Goal: Complete application form: Complete application form

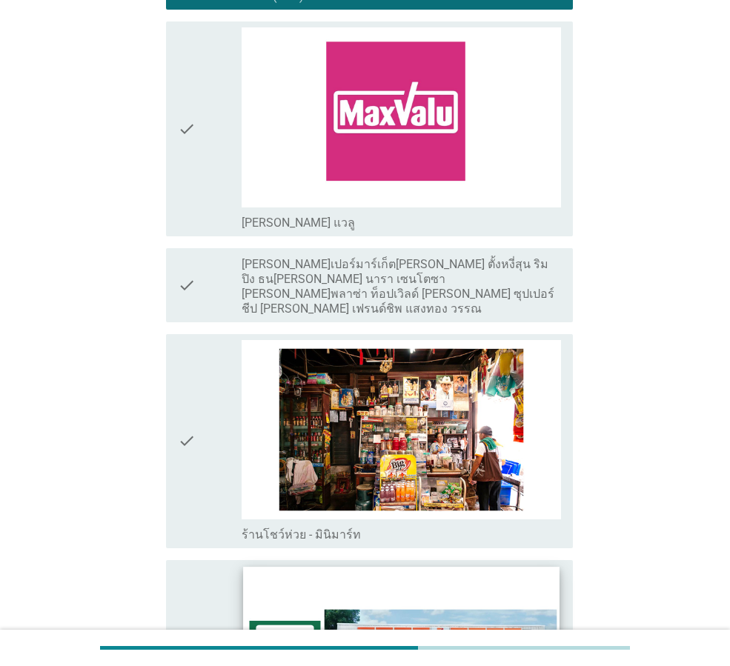
scroll to position [2594, 0]
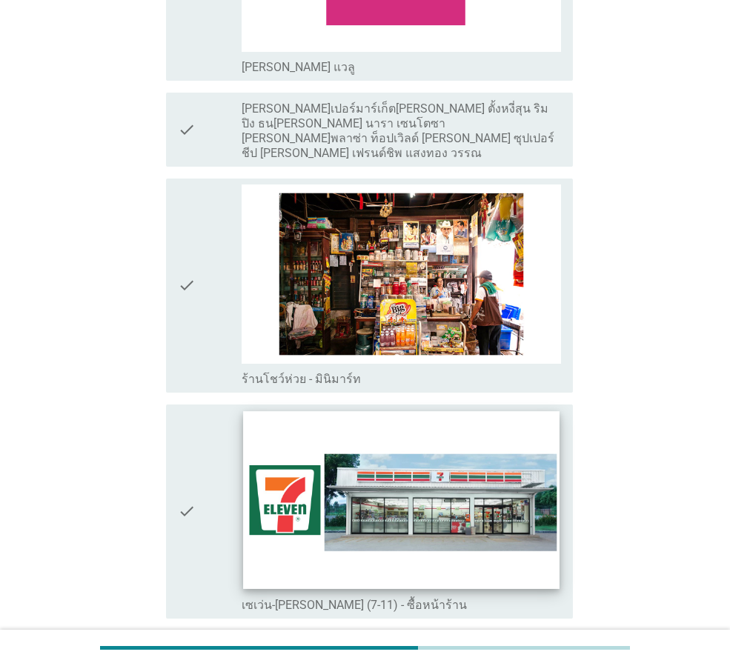
click at [453, 474] on img at bounding box center [401, 500] width 316 height 178
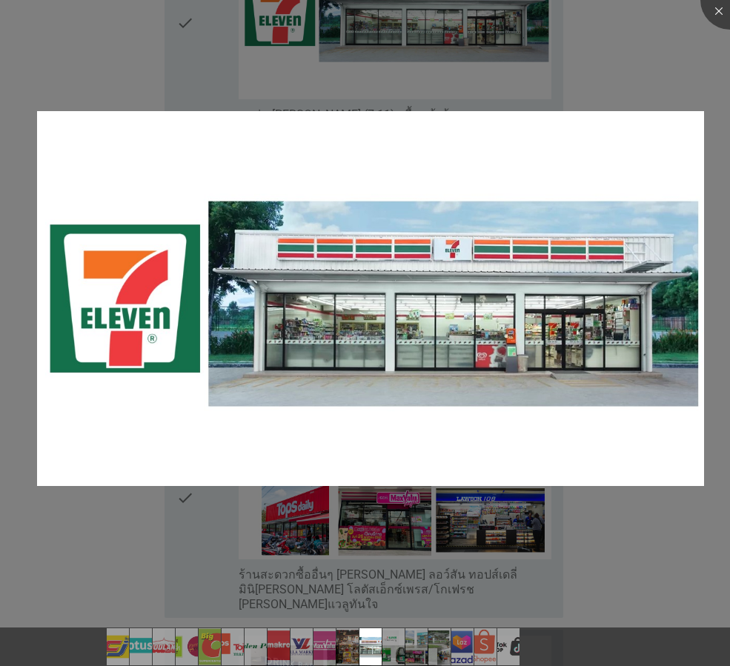
scroll to position [3336, 0]
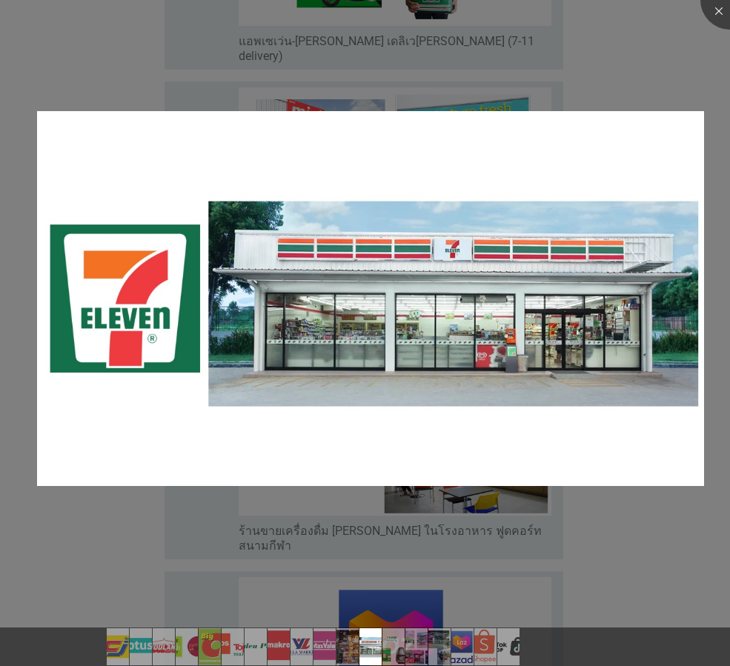
click at [692, 82] on div at bounding box center [365, 333] width 730 height 666
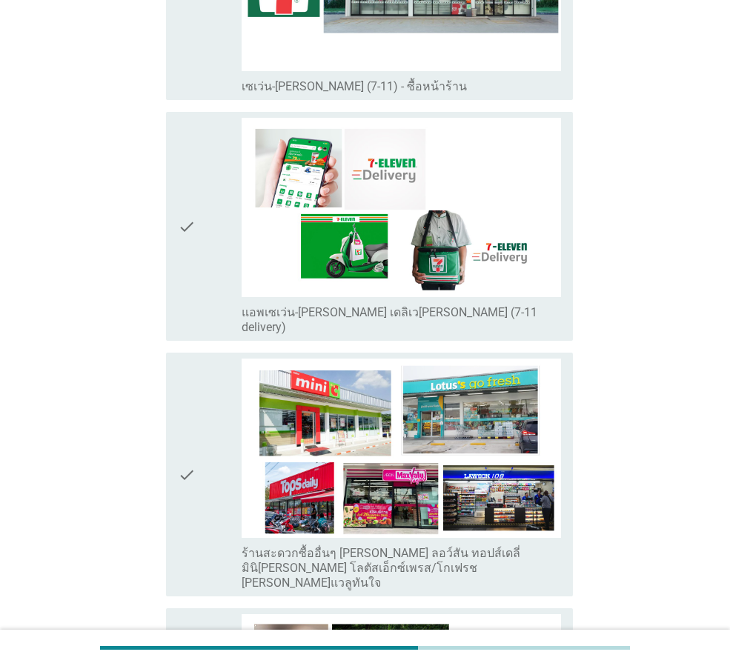
scroll to position [2817, 0]
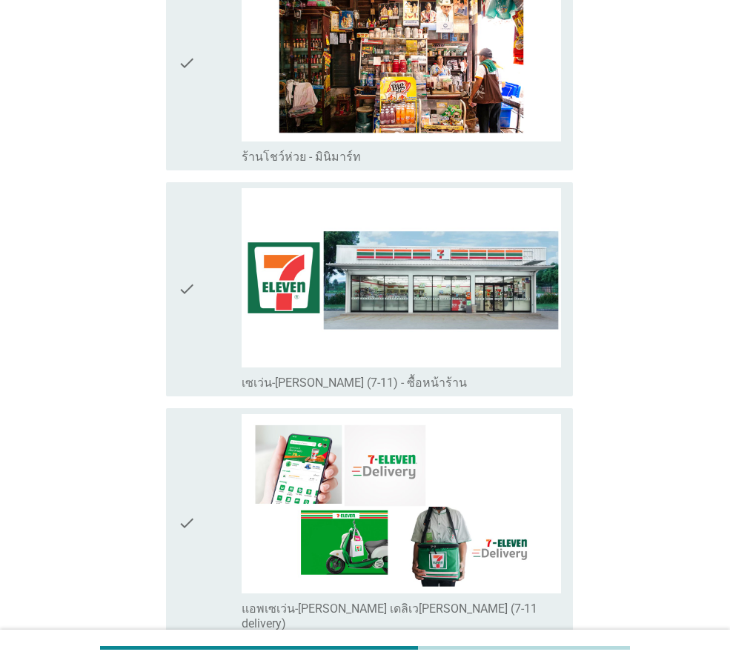
click at [196, 369] on div "check" at bounding box center [210, 289] width 64 height 202
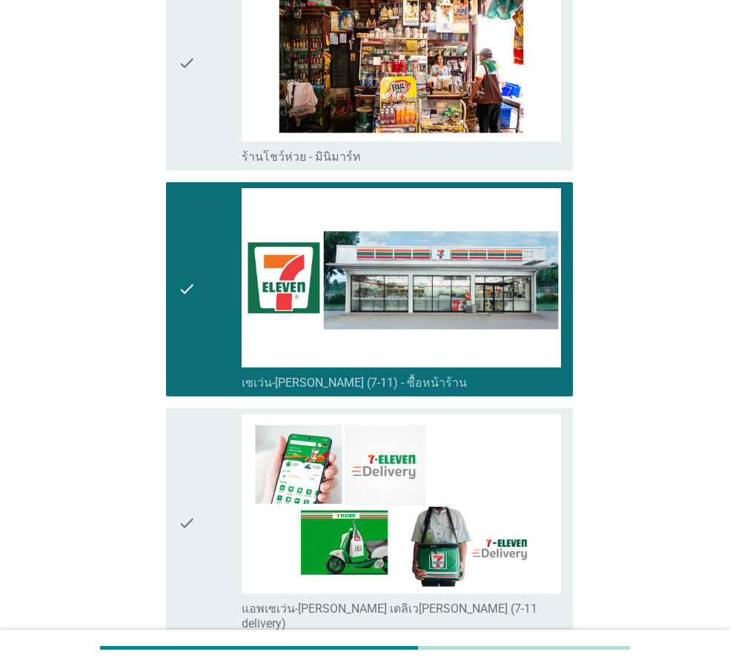
click at [193, 471] on icon "check" at bounding box center [187, 522] width 18 height 217
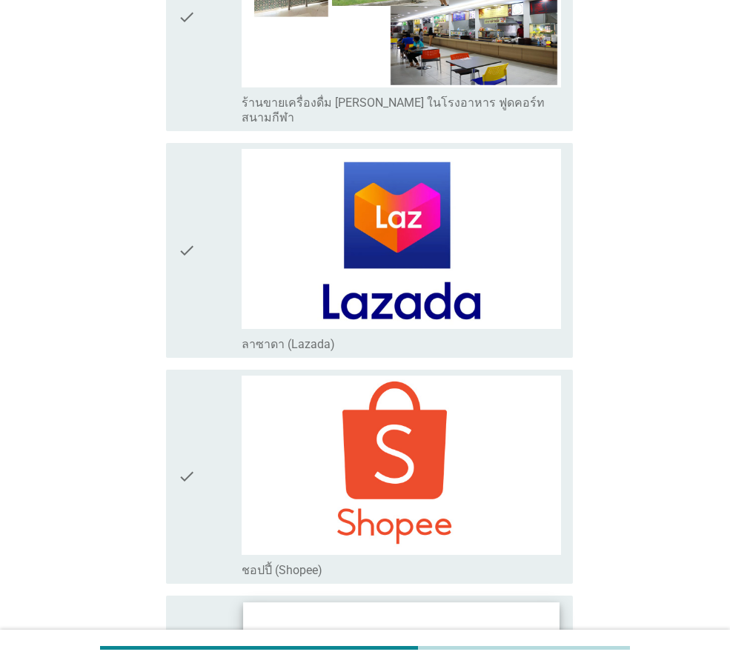
scroll to position [3929, 0]
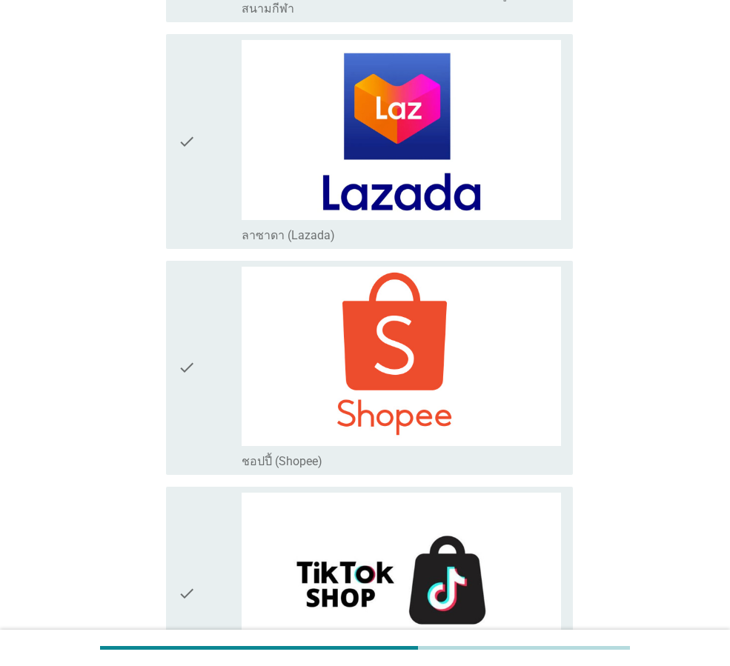
click at [191, 328] on icon "check" at bounding box center [187, 368] width 18 height 202
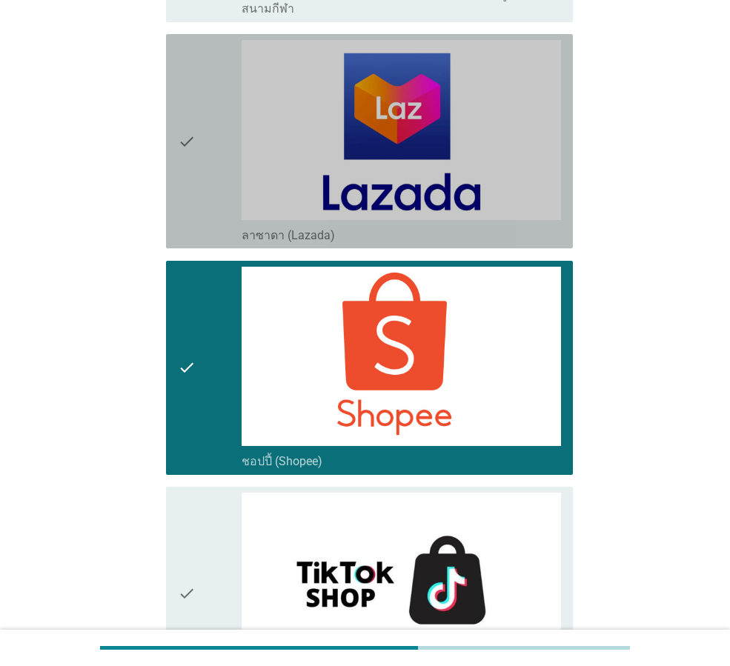
click at [213, 151] on div "check" at bounding box center [210, 141] width 64 height 202
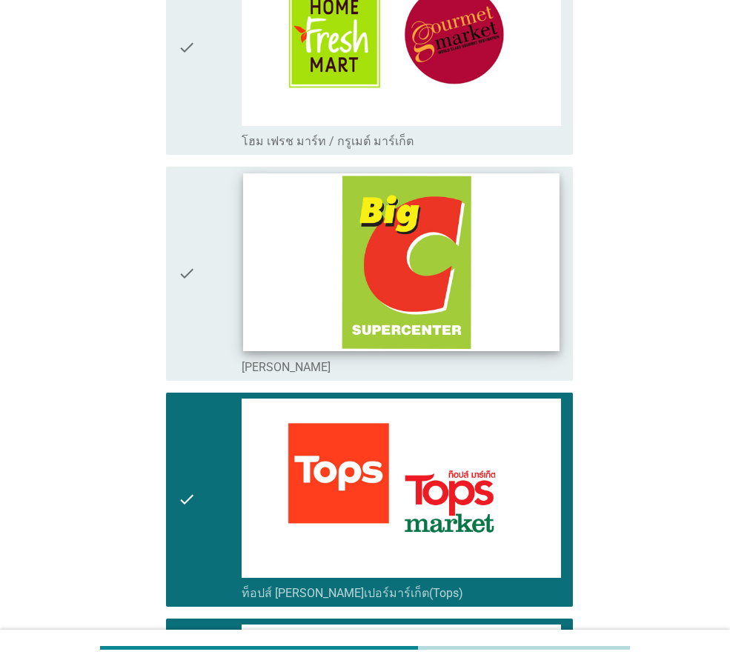
scroll to position [1316, 0]
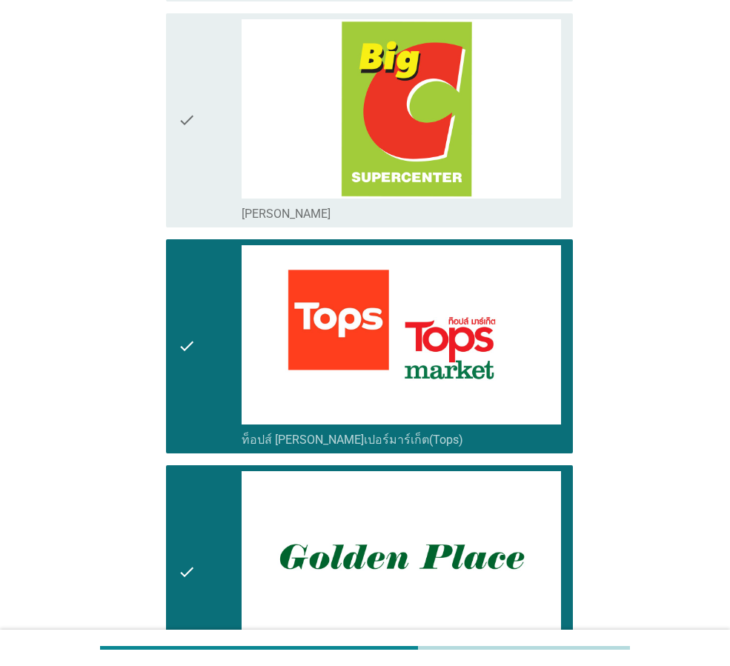
click at [199, 383] on div "check" at bounding box center [210, 346] width 64 height 202
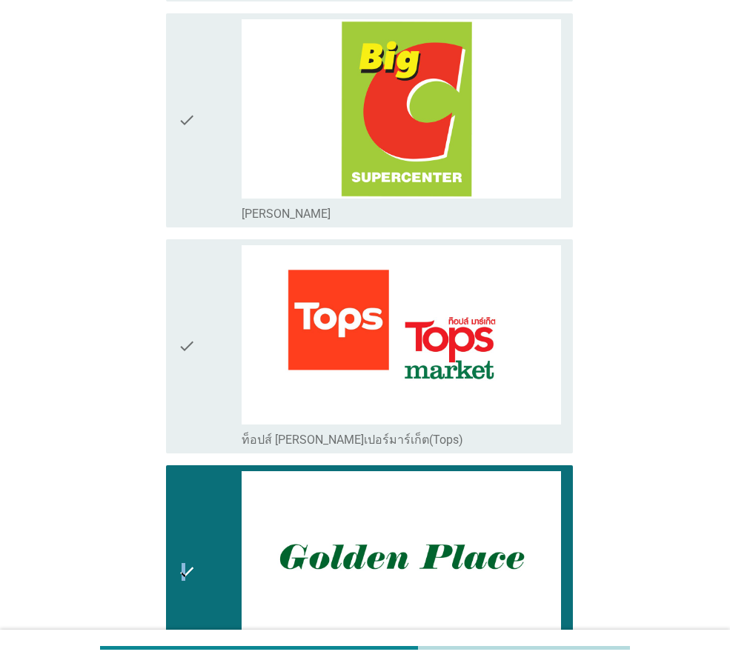
click at [185, 494] on icon "check" at bounding box center [187, 572] width 18 height 202
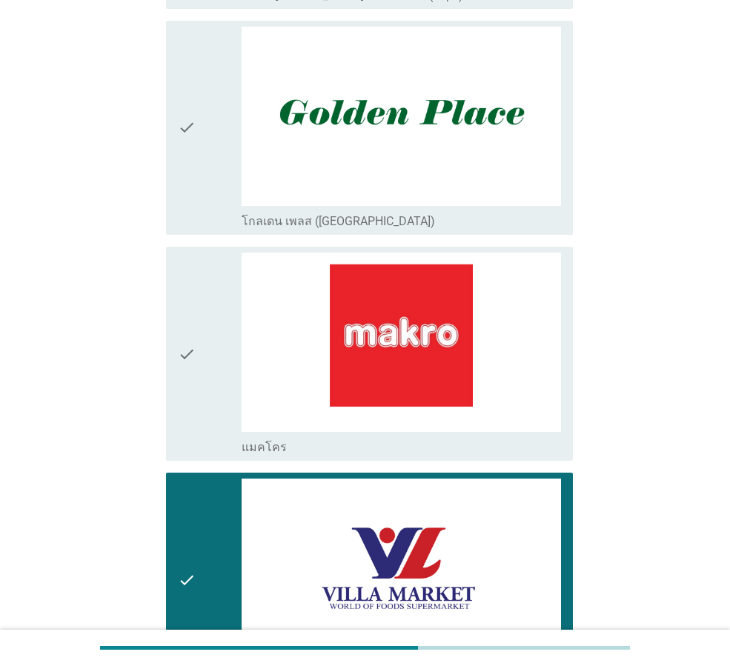
click at [195, 518] on icon "check" at bounding box center [187, 580] width 18 height 202
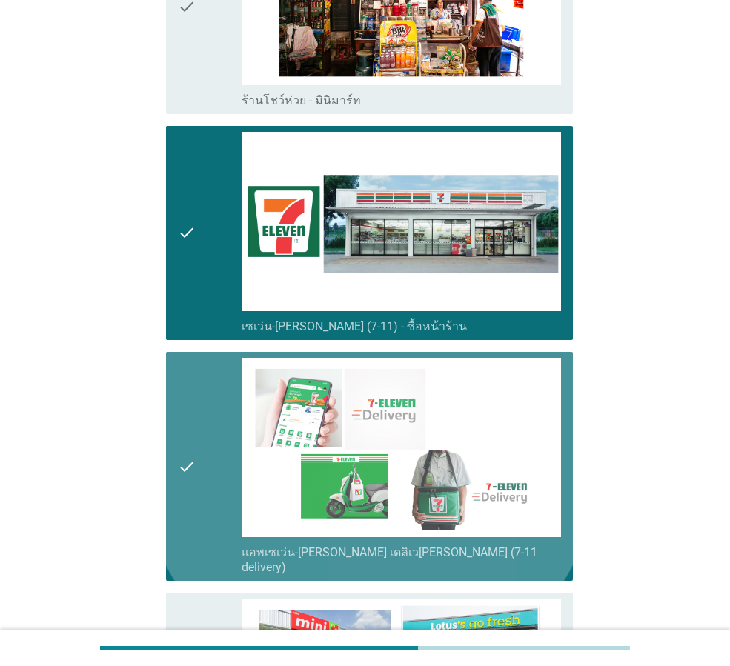
click at [187, 428] on icon "check" at bounding box center [187, 466] width 18 height 217
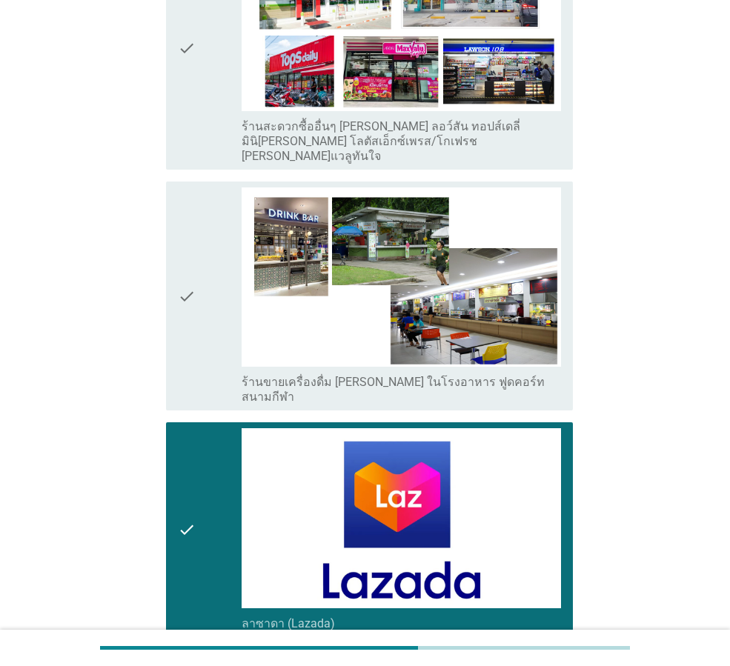
drag, startPoint x: 198, startPoint y: 480, endPoint x: 185, endPoint y: 579, distance: 100.2
click at [197, 482] on div "check" at bounding box center [210, 529] width 64 height 202
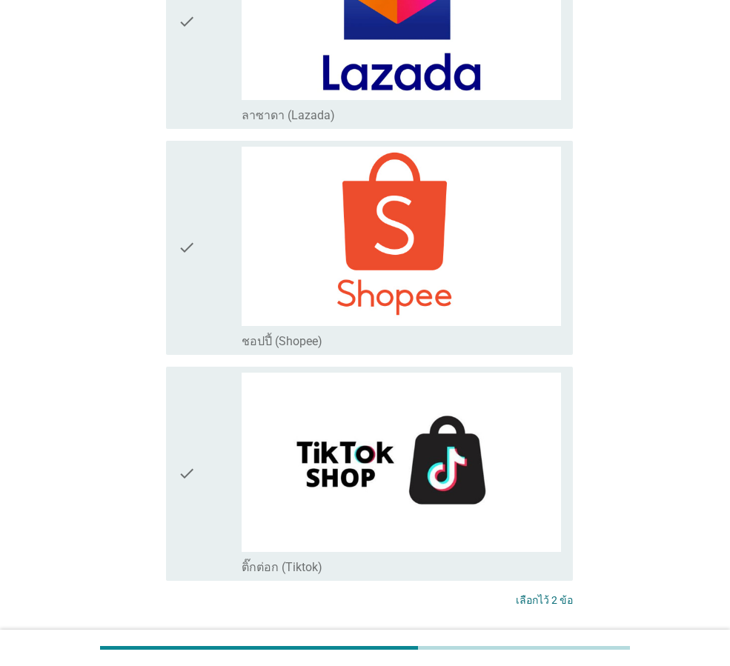
scroll to position [4098, 0]
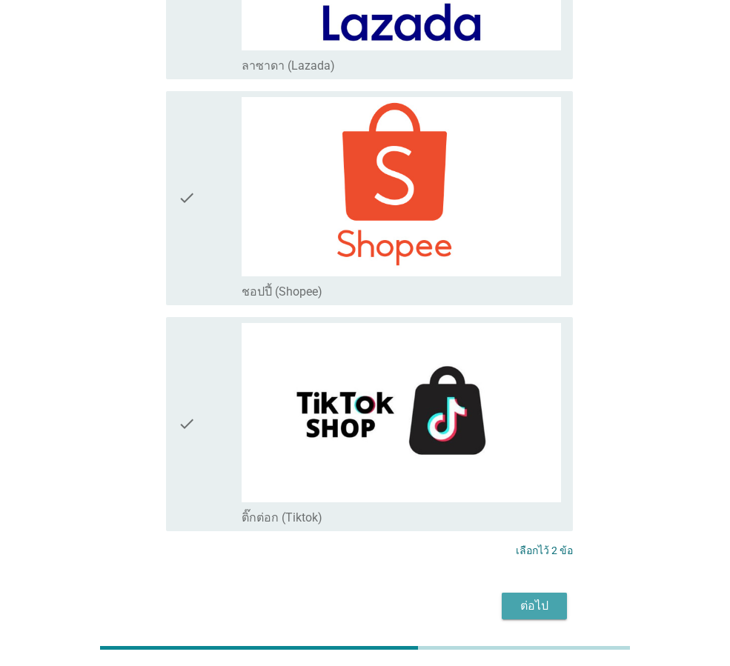
click at [534, 597] on div "ต่อไป" at bounding box center [535, 606] width 42 height 18
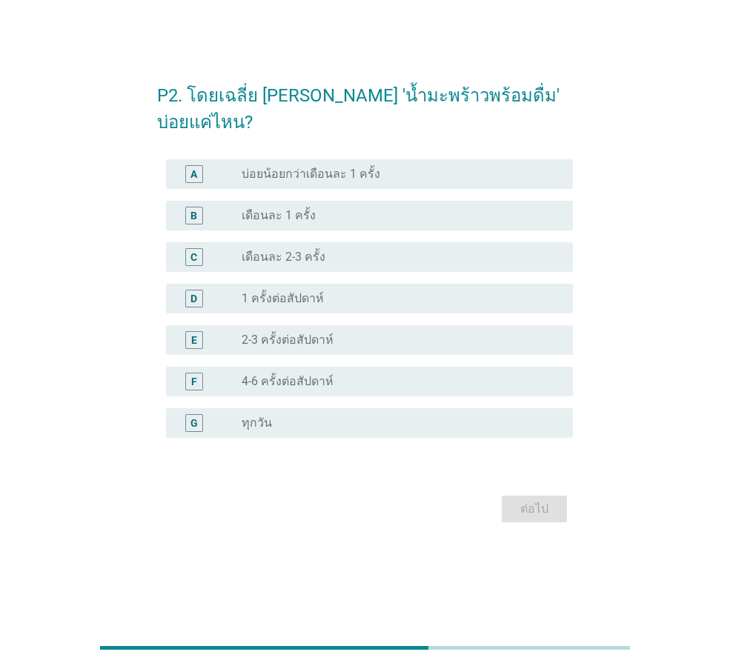
scroll to position [0, 0]
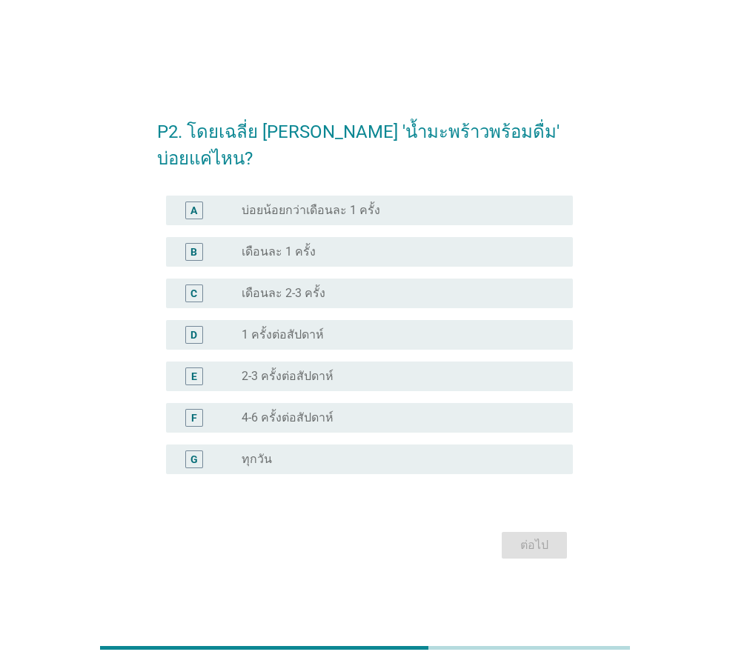
click at [302, 411] on label "4-6 ครั้งต่อสัปดาห์" at bounding box center [288, 418] width 92 height 15
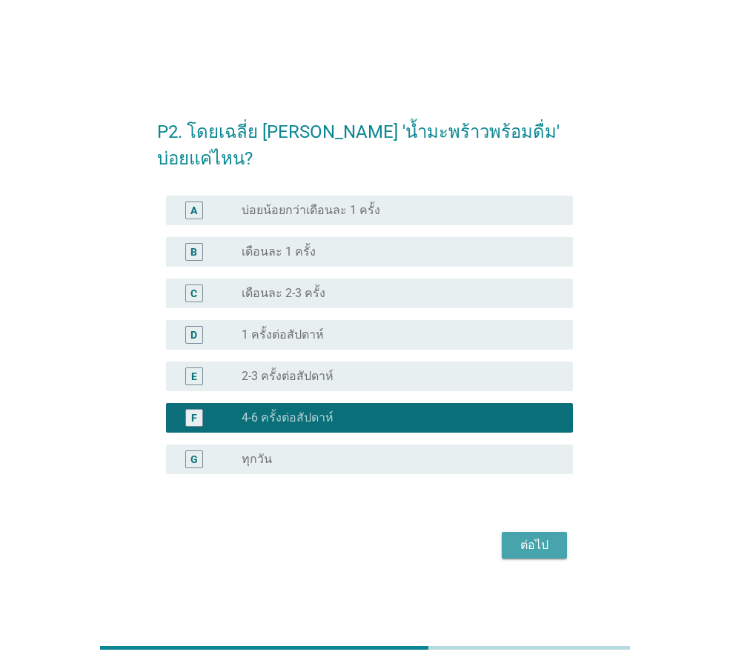
click at [541, 539] on div "ต่อไป" at bounding box center [535, 546] width 42 height 18
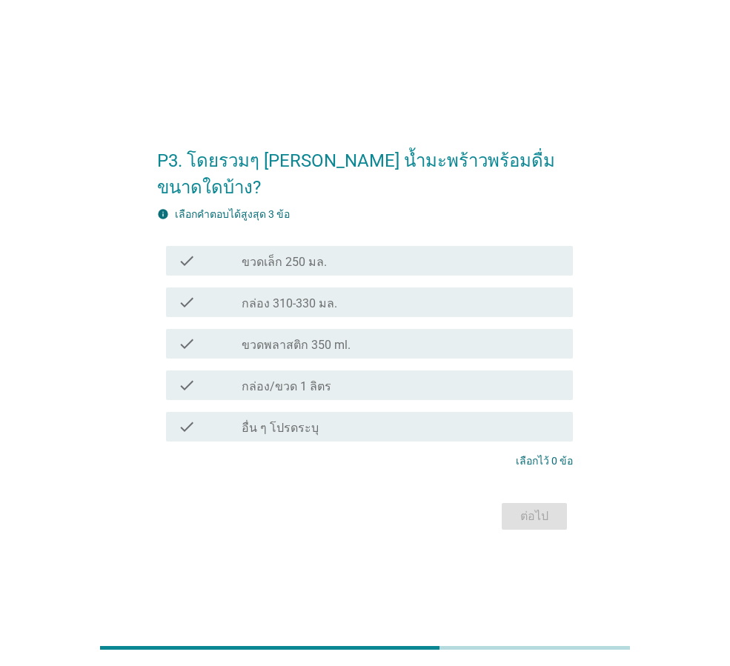
click at [316, 338] on label "ขวดพลาสติก 350 ml." at bounding box center [296, 345] width 109 height 15
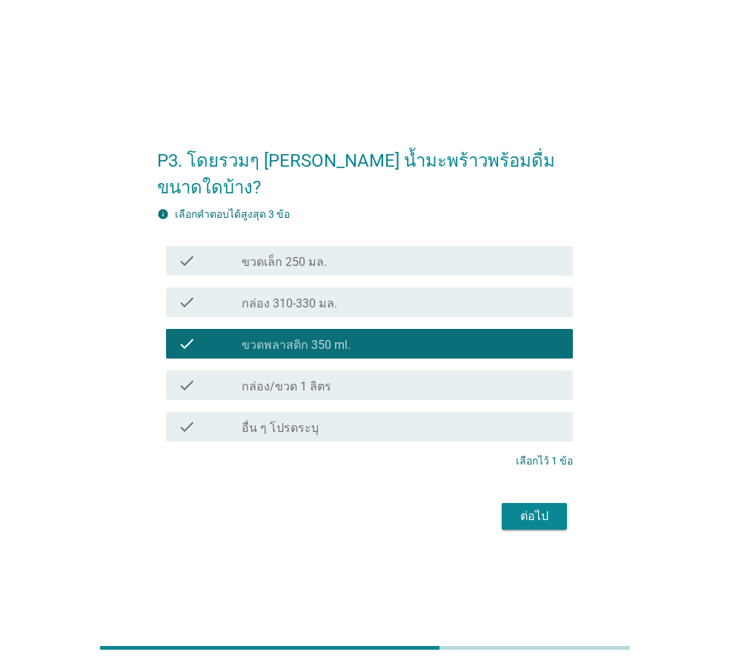
click at [550, 526] on div "P3. โดยรวมๆ [PERSON_NAME] น้ำมะพร้าวพร้อมดื่ม ขนาดใดบ้าง? info เลือกคําตอบได้สู…" at bounding box center [365, 333] width 440 height 425
click at [543, 508] on div "ต่อไป" at bounding box center [535, 517] width 42 height 18
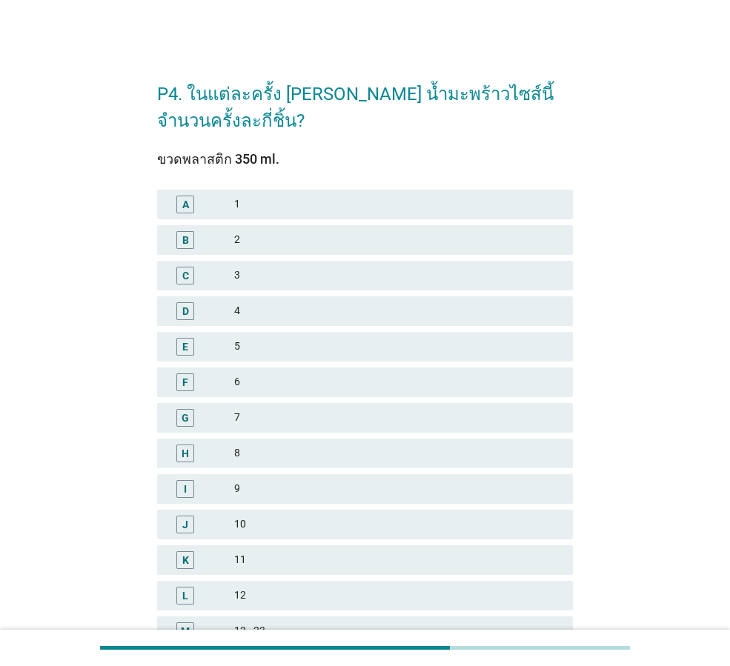
click at [311, 305] on div "4" at bounding box center [397, 311] width 327 height 18
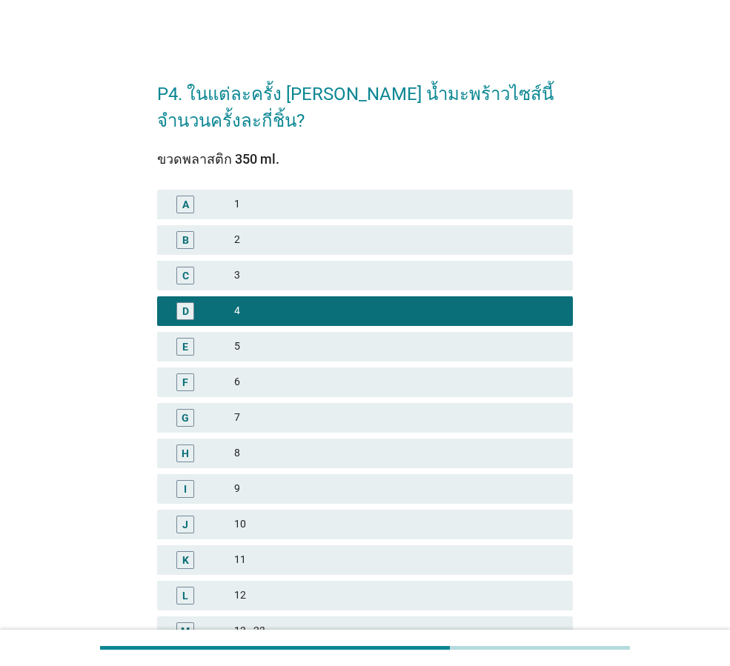
click at [316, 281] on div "3" at bounding box center [397, 276] width 327 height 18
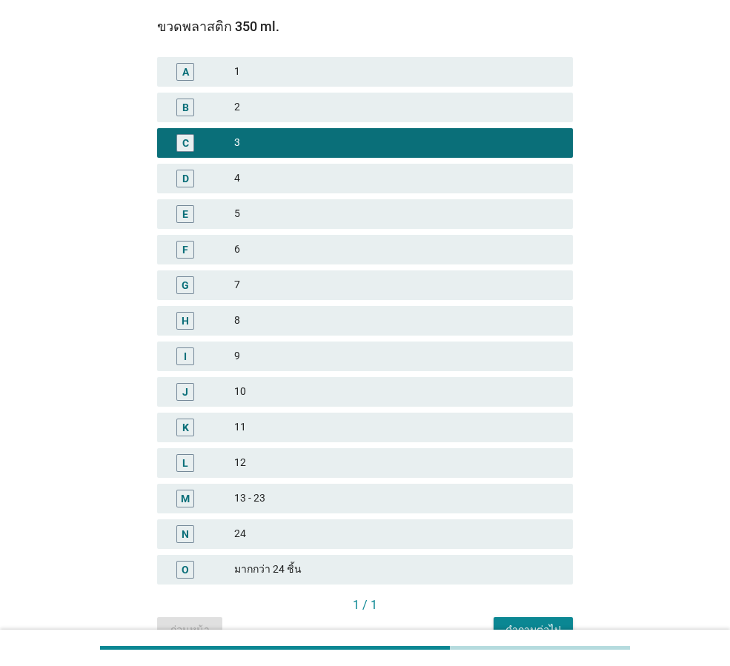
scroll to position [212, 0]
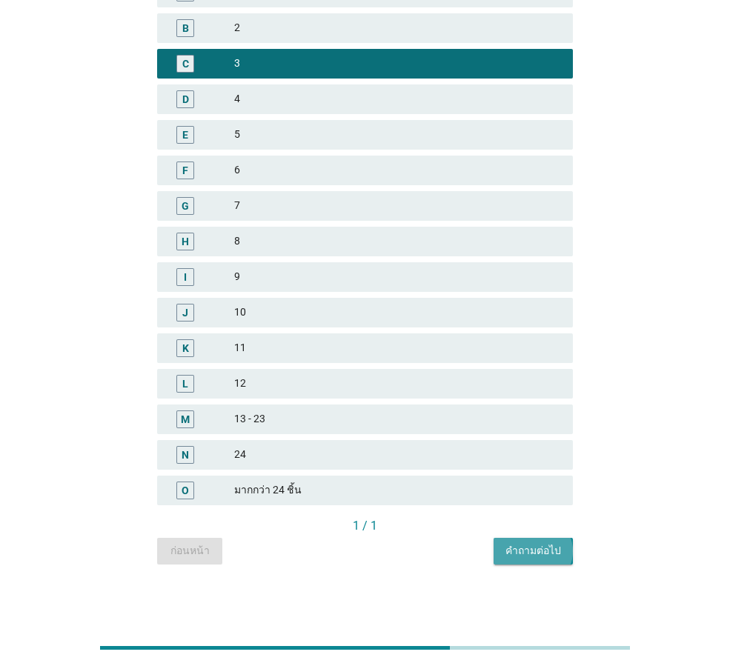
click at [530, 543] on button "คำถามต่อไป" at bounding box center [533, 551] width 79 height 27
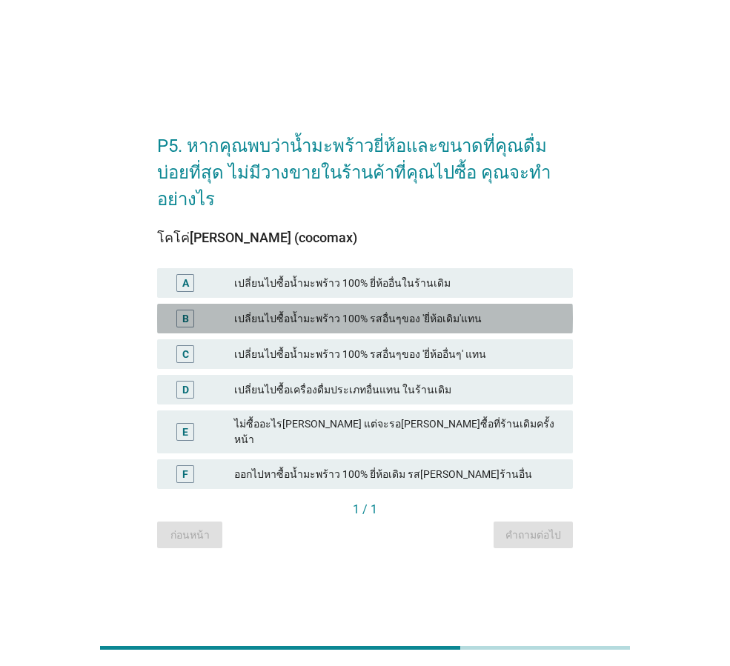
click at [337, 310] on div "เปลี่ยนไปซื้อน้ำมะพร้าว 100% รสอื่นๆของ 'ยี่ห้อเดิม'แทน" at bounding box center [397, 319] width 327 height 18
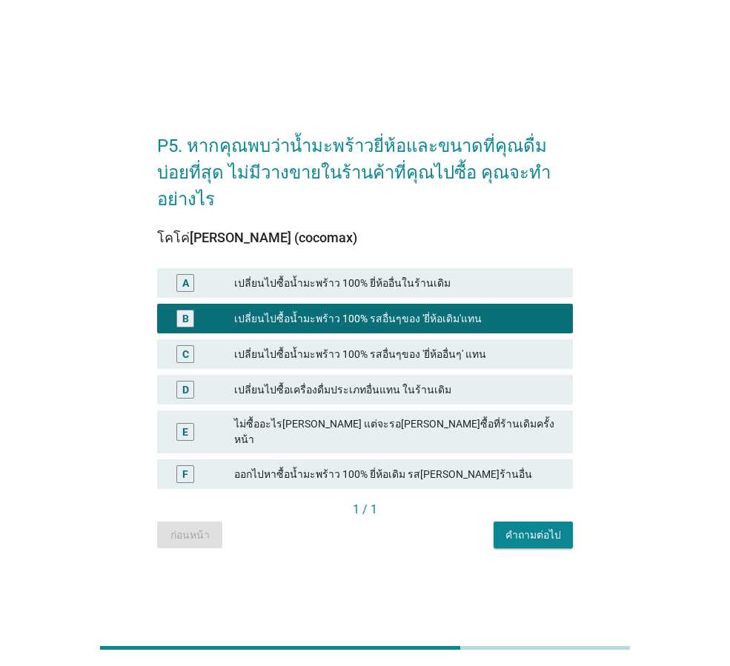
click at [461, 278] on div "เปลี่ยนไปซื้อน้ำมะพร้าว 100% ยี่ห้ออื่นในร้านเดิม" at bounding box center [397, 283] width 327 height 18
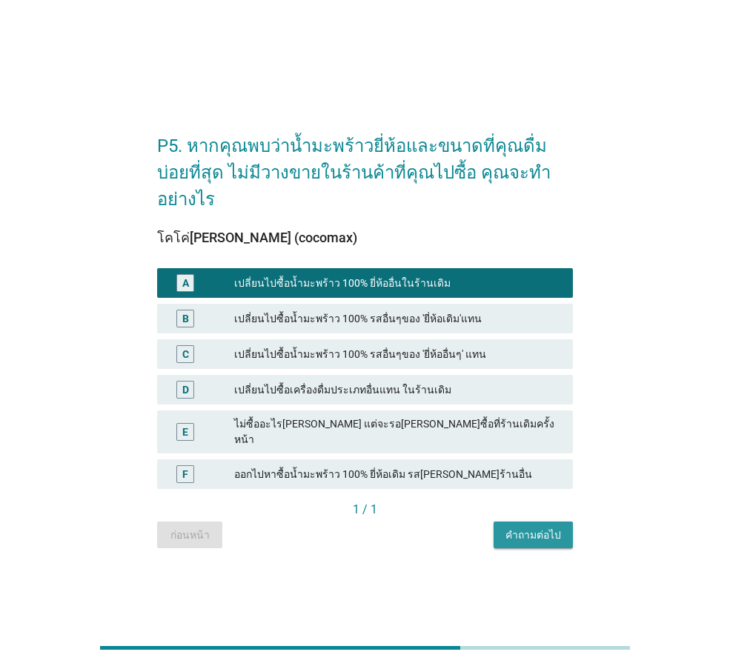
click at [538, 528] on div "คำถามต่อไป" at bounding box center [534, 536] width 56 height 16
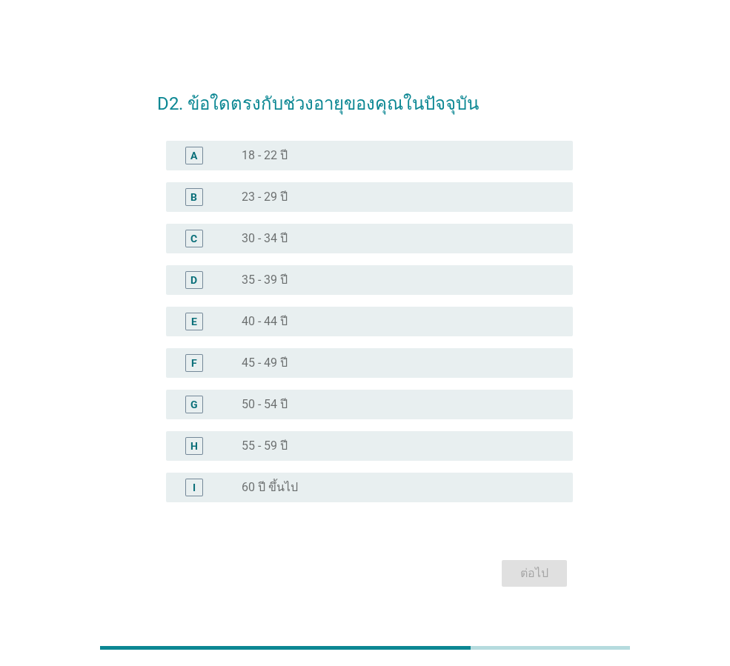
click at [333, 233] on div "radio_button_unchecked 30 - 34 ปี" at bounding box center [396, 238] width 308 height 15
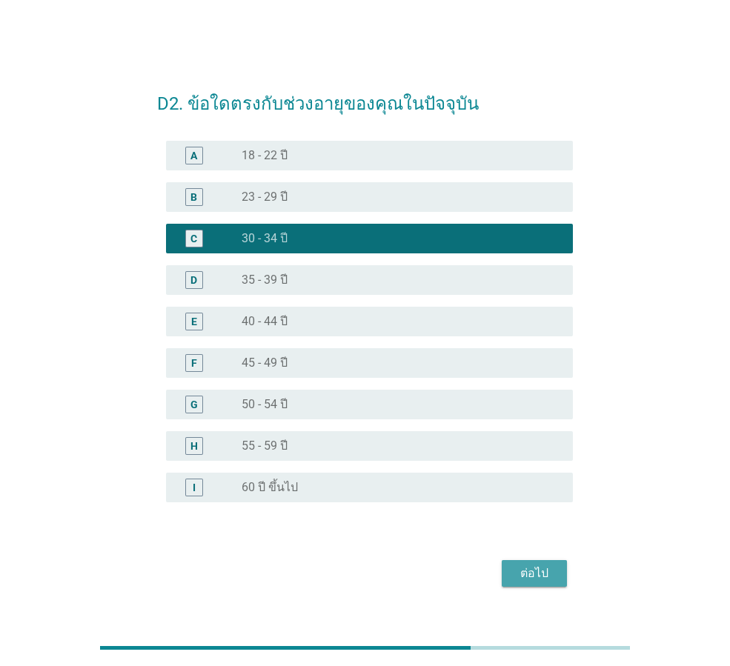
click at [546, 579] on div "ต่อไป" at bounding box center [535, 574] width 42 height 18
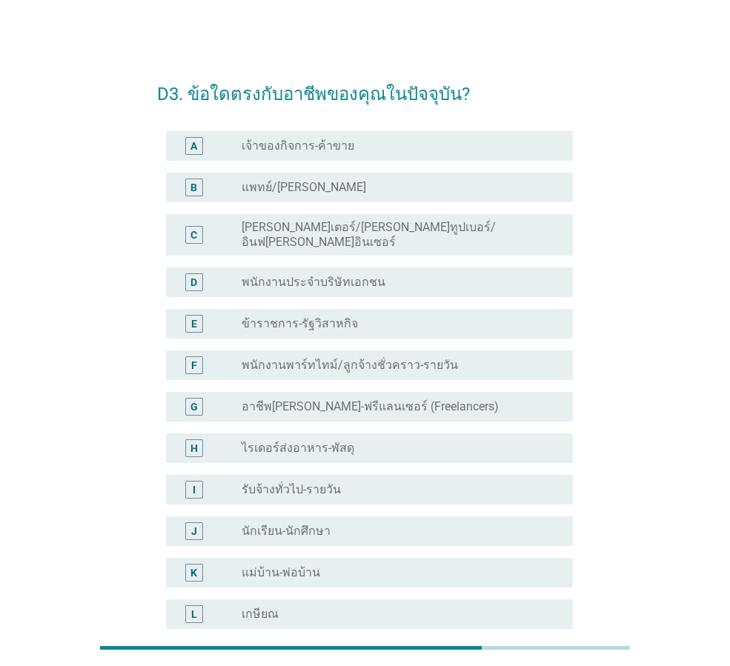
drag, startPoint x: 232, startPoint y: 267, endPoint x: 431, endPoint y: 336, distance: 211.0
click at [233, 274] on div "D" at bounding box center [210, 283] width 64 height 18
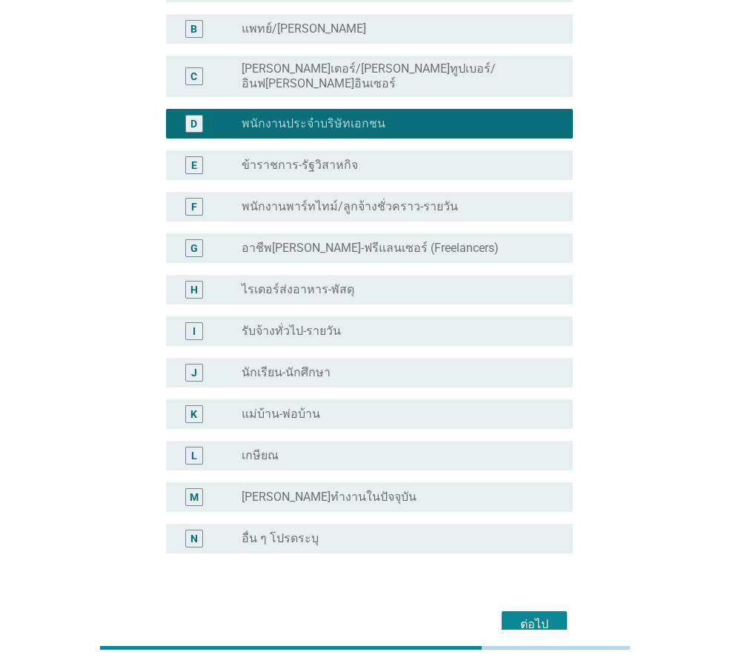
scroll to position [225, 0]
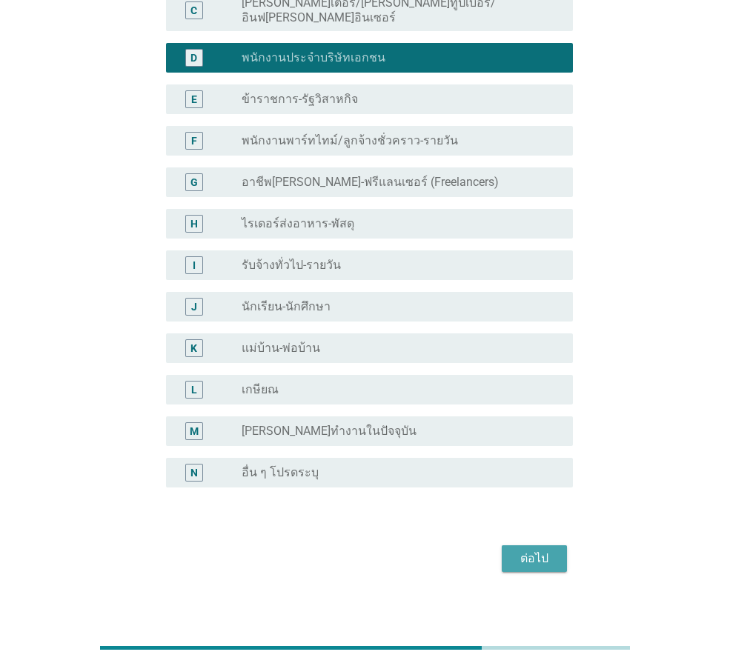
click at [557, 549] on button "ต่อไป" at bounding box center [534, 559] width 65 height 27
